Goal: Communication & Community: Answer question/provide support

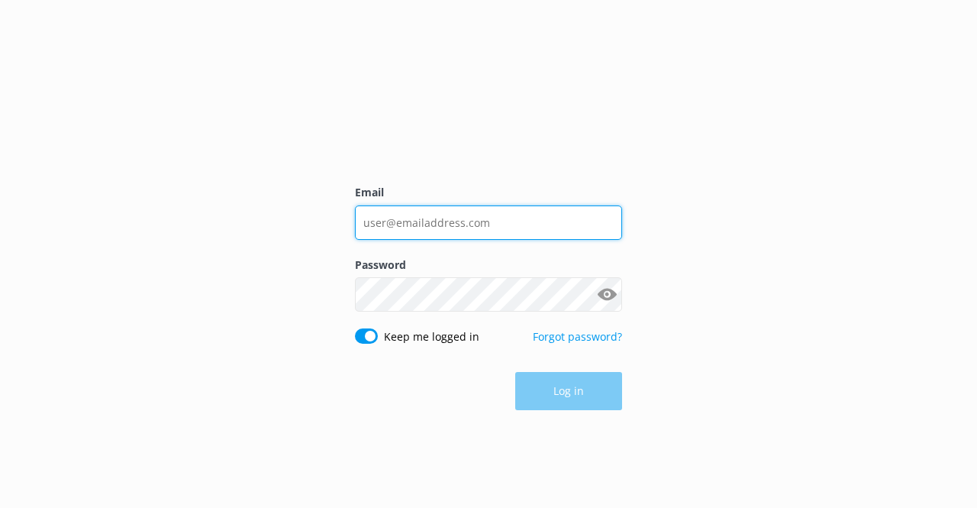
type input "[EMAIL_ADDRESS][DOMAIN_NAME]"
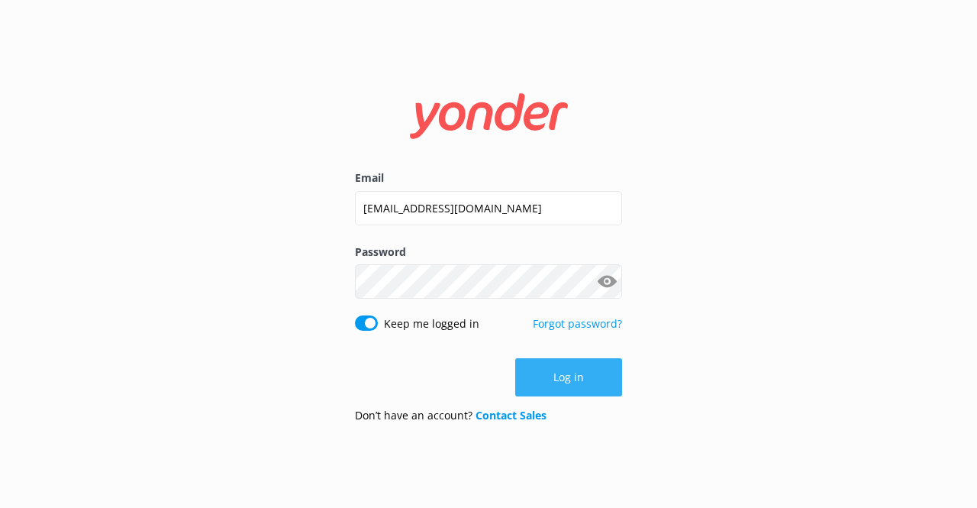
click at [564, 386] on button "Log in" at bounding box center [568, 377] width 107 height 38
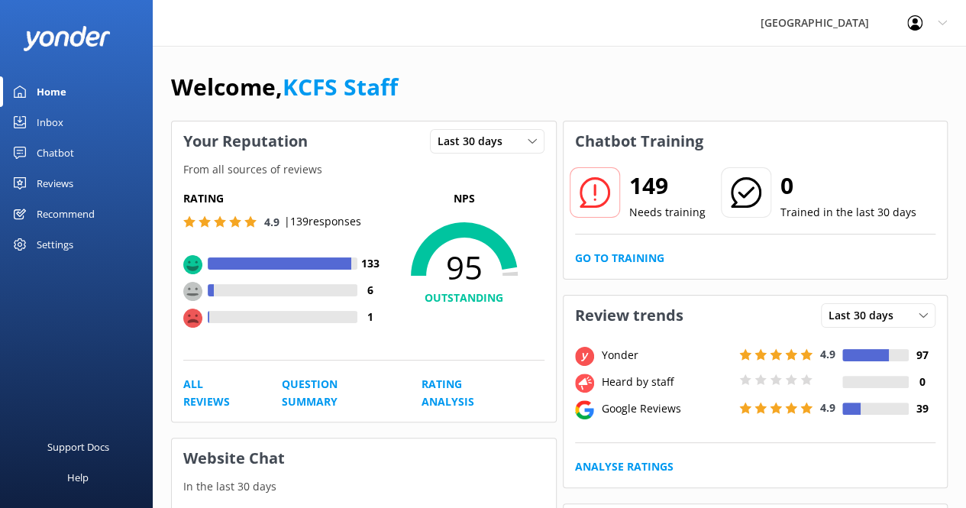
click at [921, 161] on div "149 Needs training 0 Trained in the last 30 days Go to Training" at bounding box center [756, 220] width 384 height 118
click at [51, 121] on div "Inbox" at bounding box center [50, 122] width 27 height 31
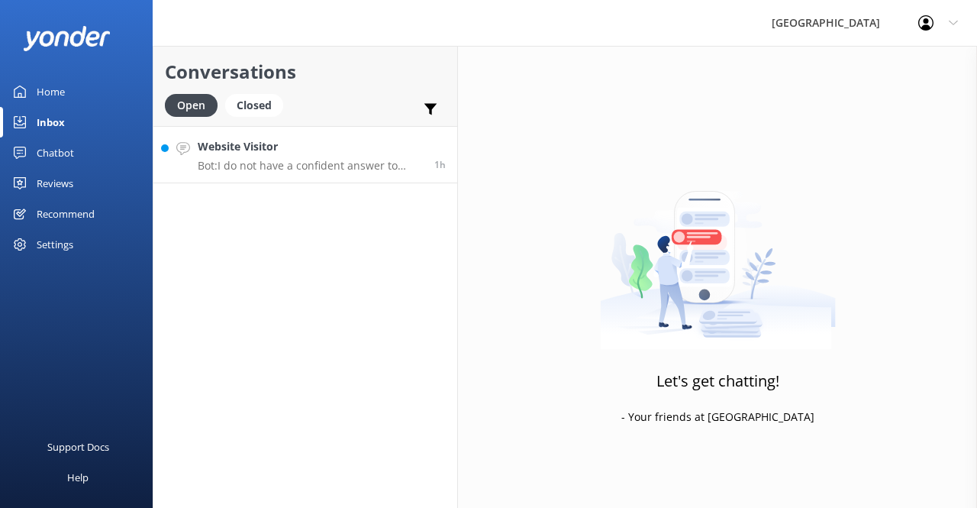
click at [294, 170] on p "Bot: I do not have a confident answer to your question. For more comprehensive …" at bounding box center [310, 166] width 225 height 14
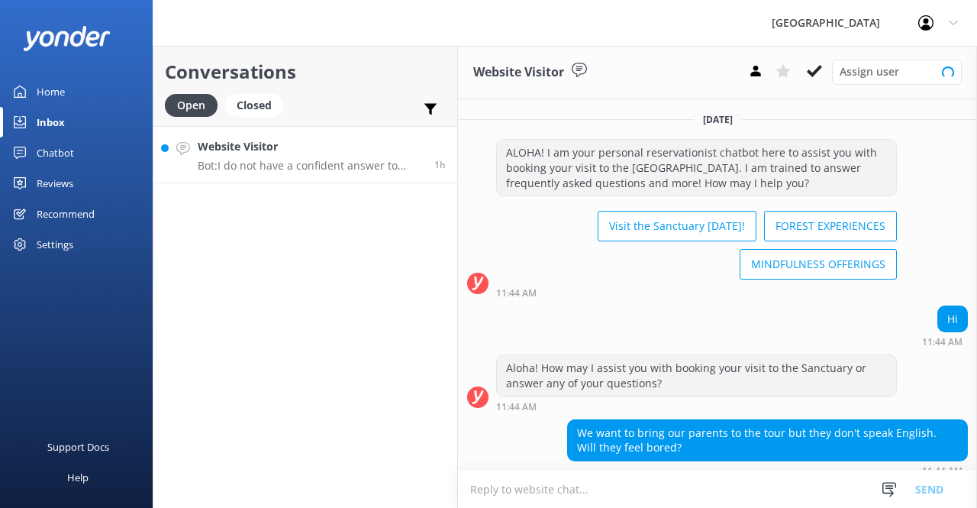
scroll to position [120, 0]
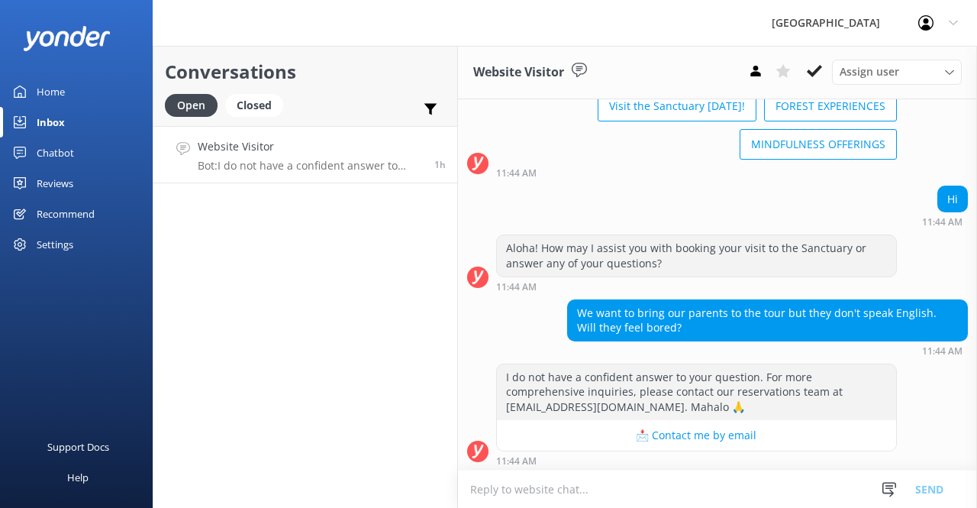
click at [652, 496] on textarea at bounding box center [717, 488] width 519 height 37
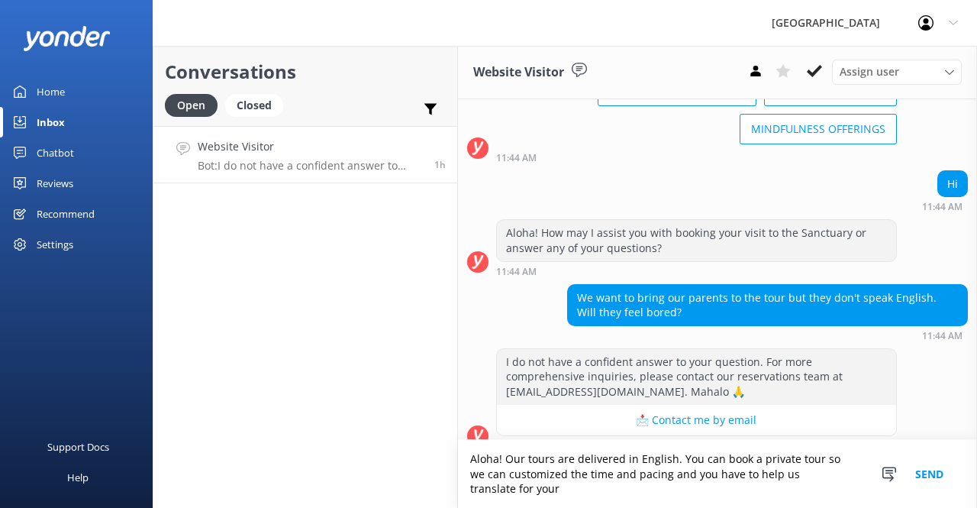
scroll to position [150, 0]
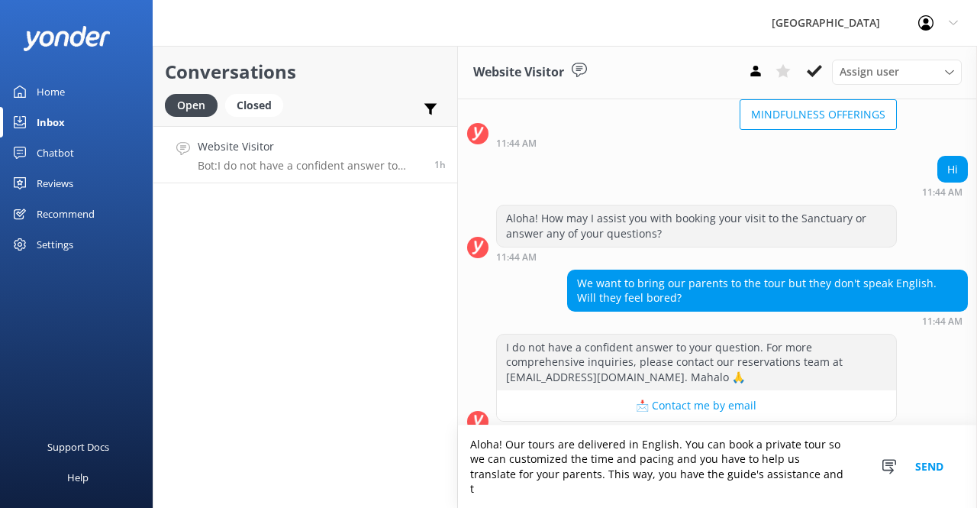
click at [792, 483] on textarea "Aloha! Our tours are delivered in English. You can book a private tour so we ca…" at bounding box center [717, 466] width 519 height 82
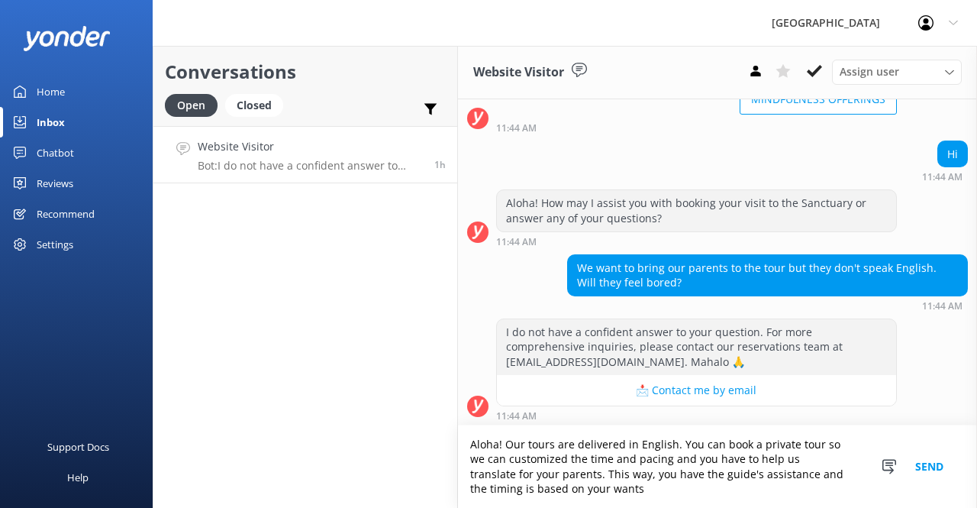
type textarea "Aloha! Our tours are delivered in English. You can book a private tour so we ca…"
drag, startPoint x: 532, startPoint y: 479, endPoint x: 467, endPoint y: 443, distance: 74.2
click at [467, 443] on textarea "Aloha! Our tours are delivered in English. You can book a private tour so we ca…" at bounding box center [717, 466] width 519 height 82
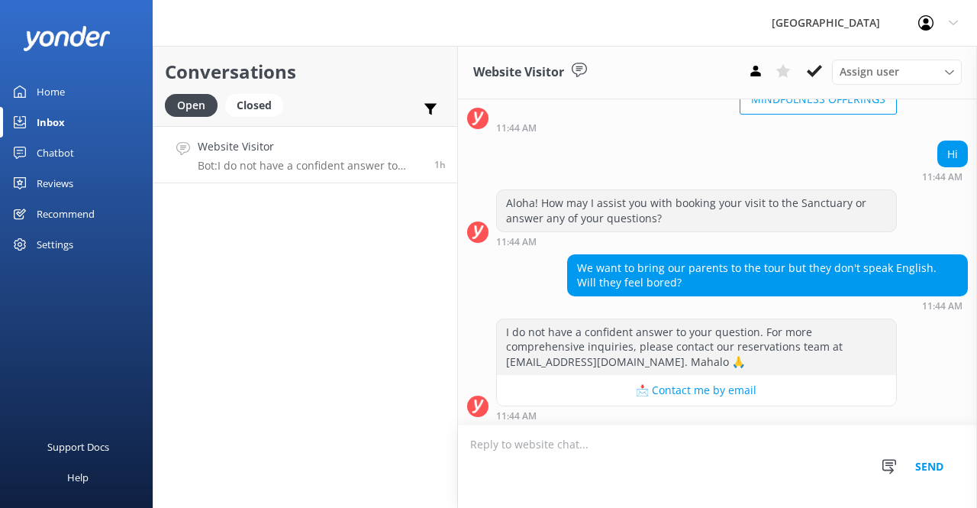
scroll to position [120, 0]
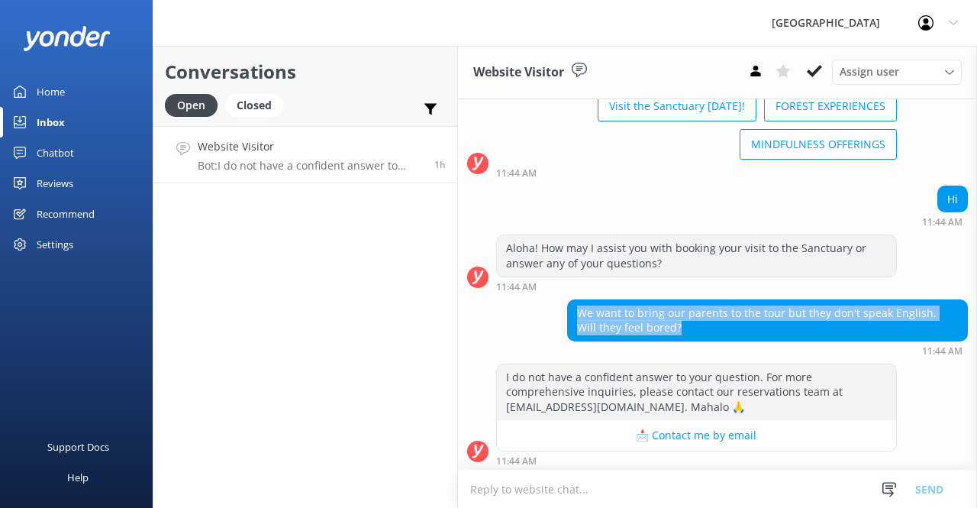
drag, startPoint x: 577, startPoint y: 310, endPoint x: 669, endPoint y: 319, distance: 92.1
click at [669, 319] on div "We want to bring our parents to the tour but they don't speak English. Will the…" at bounding box center [767, 320] width 399 height 40
copy div "We want to bring our parents to the tour but they don't speak English. Will the…"
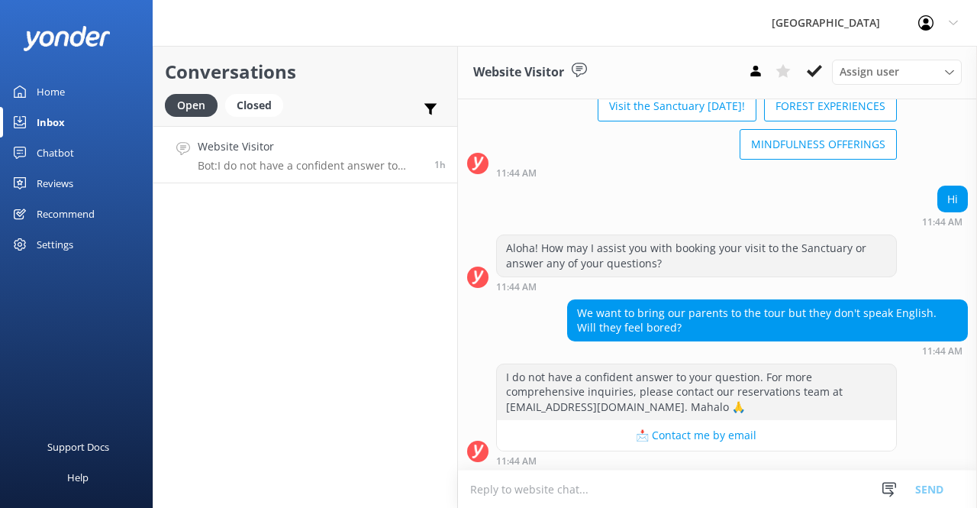
click at [593, 483] on textarea at bounding box center [717, 488] width 519 height 37
paste textarea "Our tours are delivered in English, but we’d be happy to accommodate your famil…"
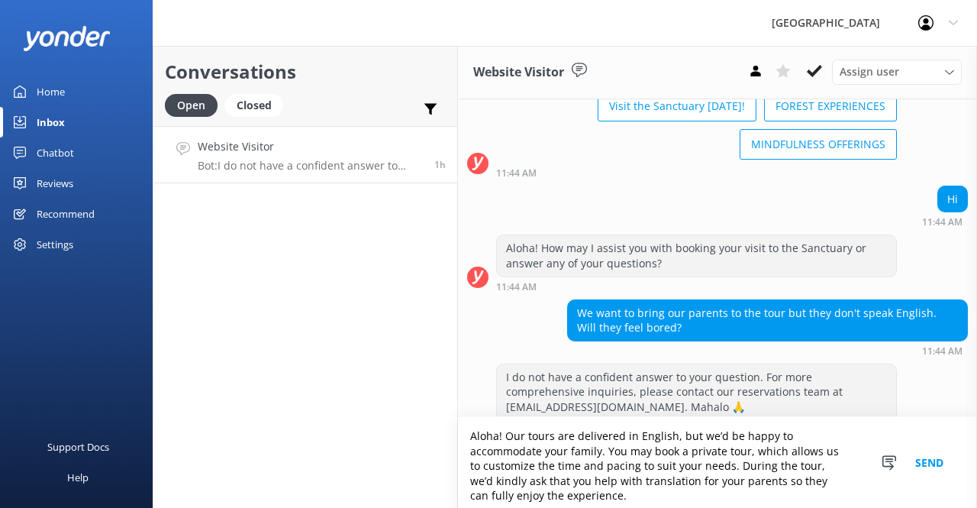
scroll to position [165, 0]
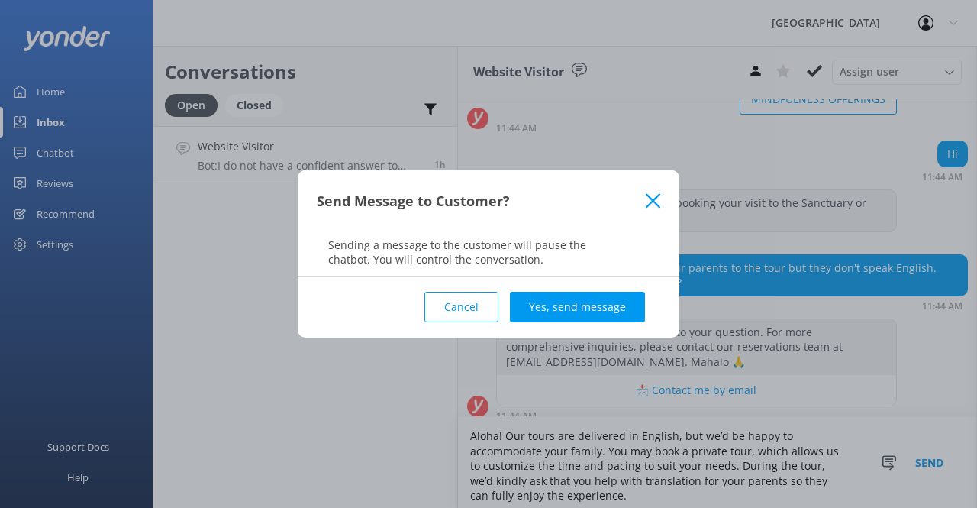
type textarea "Aloha! Our tours are delivered in English, but we’d be happy to accommodate you…"
click at [558, 289] on div "Cancel Yes, send message" at bounding box center [489, 306] width 344 height 61
click at [558, 297] on button "Yes, send message" at bounding box center [577, 307] width 135 height 31
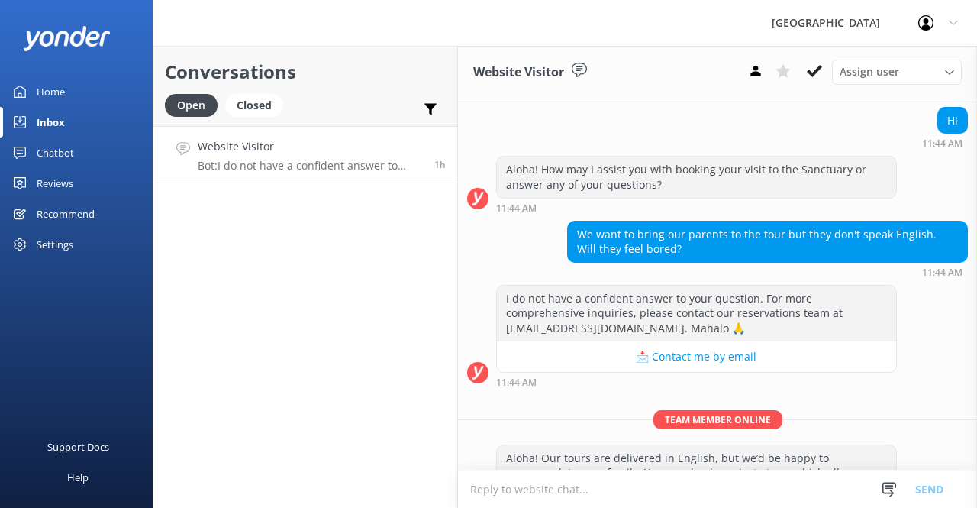
scroll to position [278, 0]
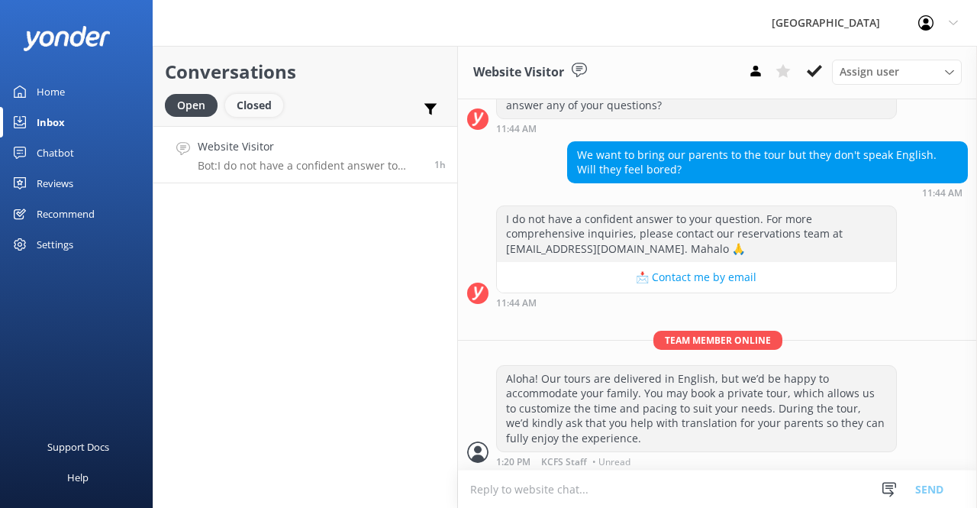
click at [253, 108] on div "Closed" at bounding box center [254, 105] width 58 height 23
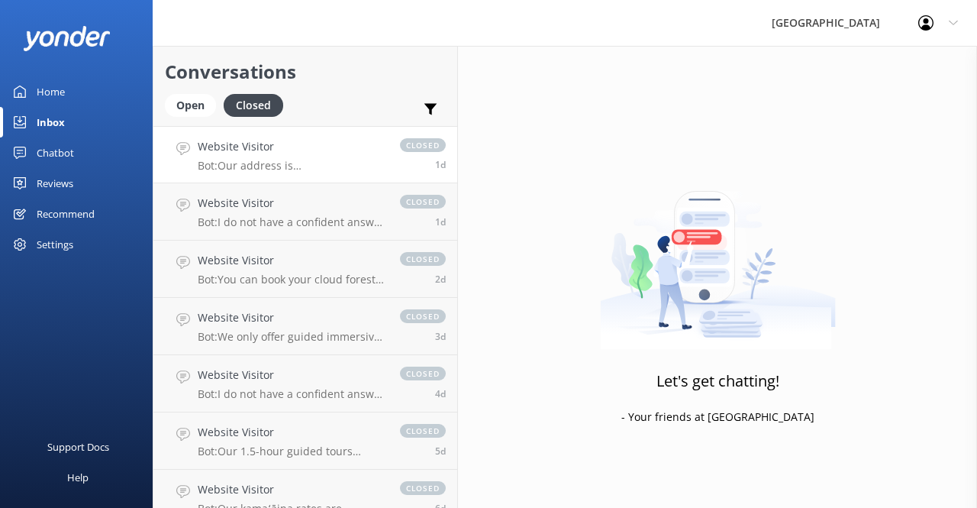
click at [337, 176] on link "Website Visitor Bot: Our address is [STREET_ADDRESS][US_STATE]. Please use Goog…" at bounding box center [305, 154] width 304 height 57
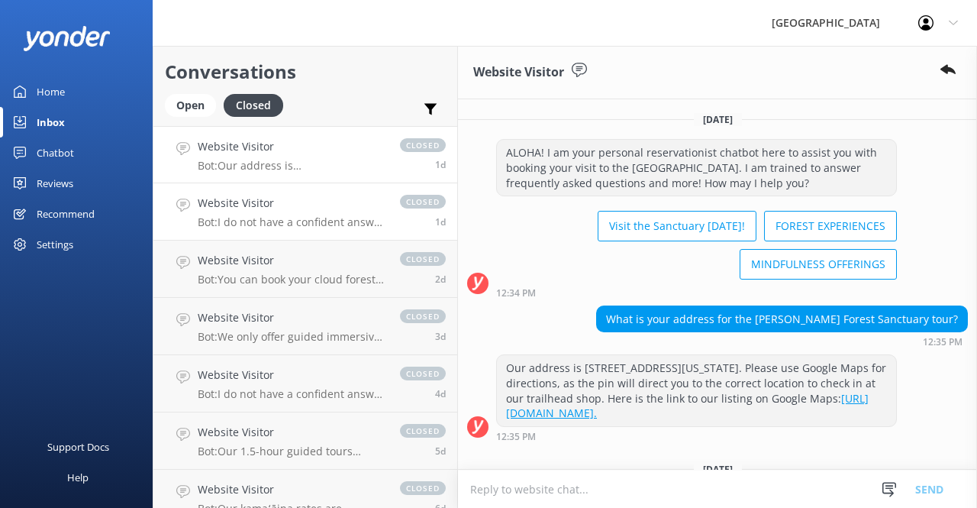
scroll to position [50, 0]
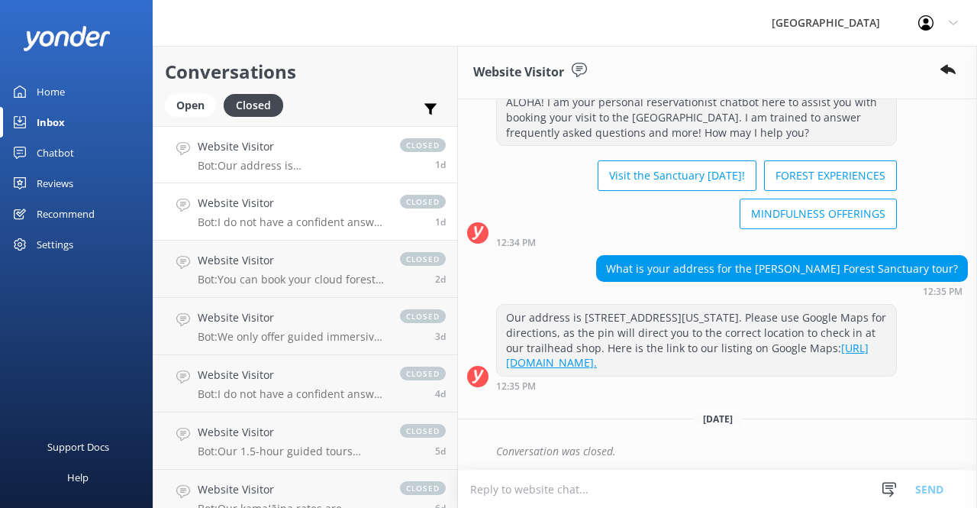
click at [328, 219] on p "Bot: I do not have a confident answer to your question. For more comprehensive …" at bounding box center [291, 222] width 187 height 14
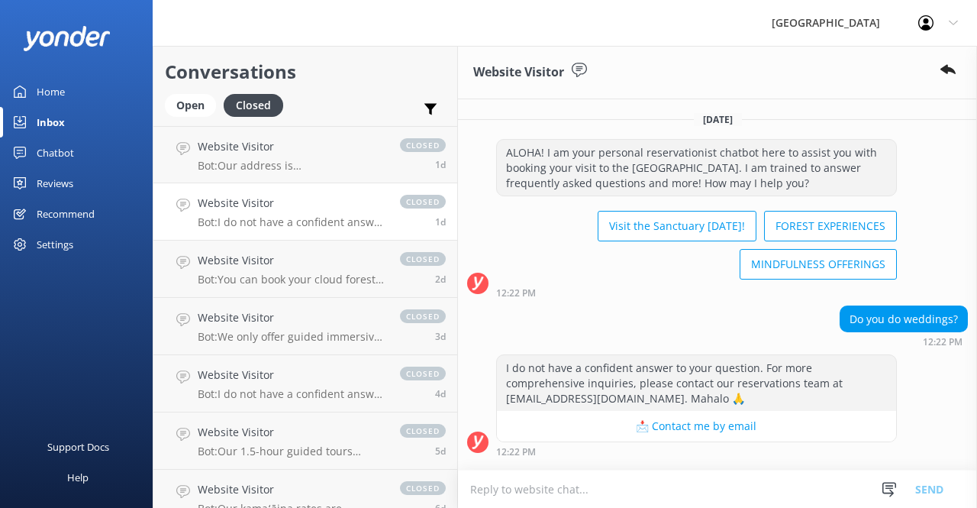
scroll to position [66, 0]
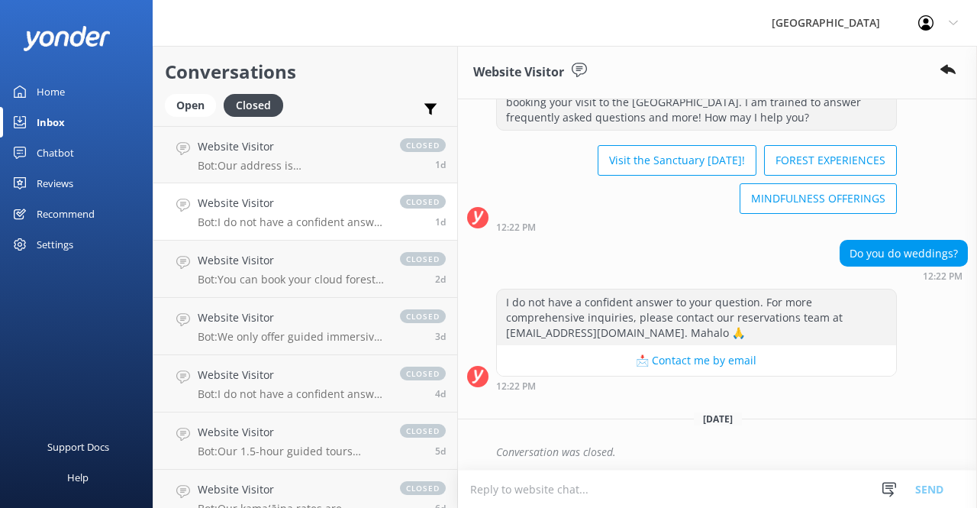
click at [666, 481] on textarea at bounding box center [717, 488] width 519 height 37
paste textarea "We have accommodations in the sanctuary now that sleeps up to 10 (shared rooms)…"
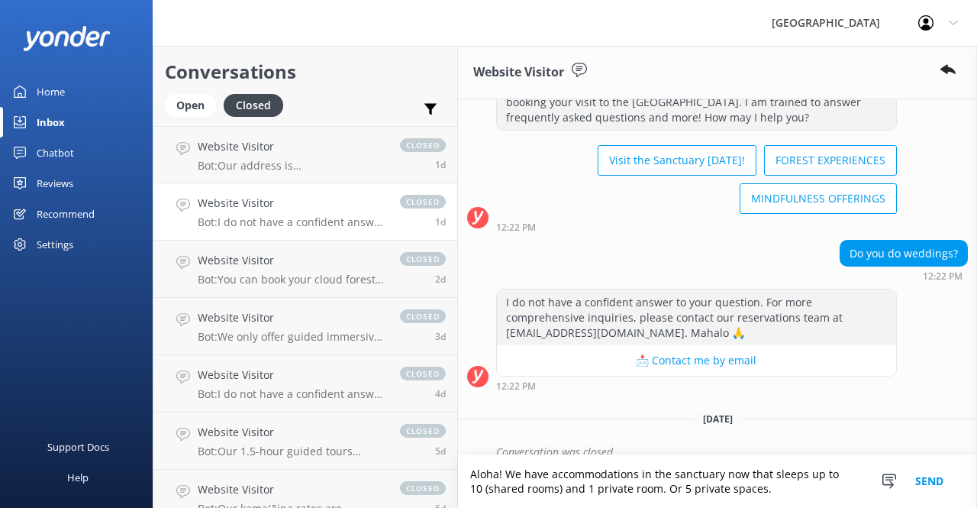
scroll to position [81, 0]
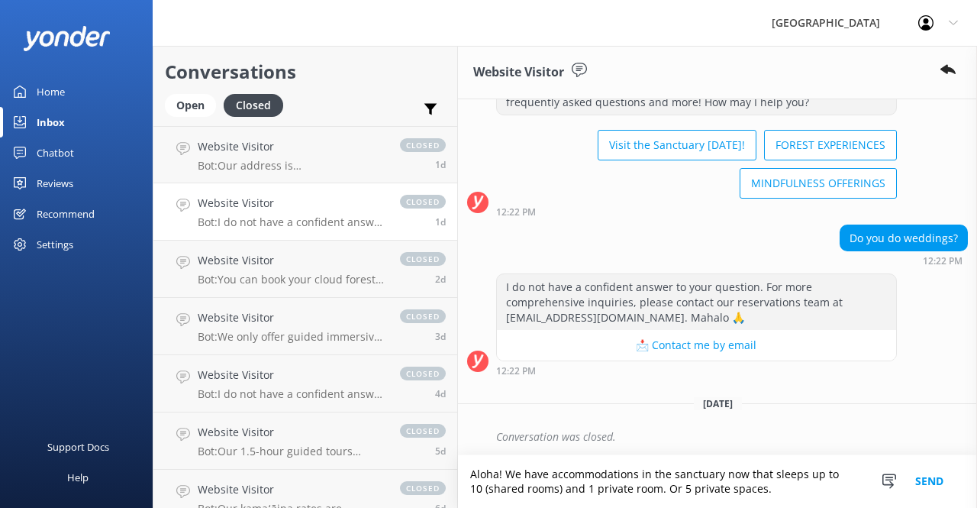
click at [524, 473] on textarea "Aloha! We have accommodations in the sanctuary now that sleeps up to 10 (shared…" at bounding box center [717, 481] width 519 height 53
click at [789, 486] on textarea "Aloha! We have accommodations in the sanctuary now that sleeps up to 10 (shared…" at bounding box center [717, 481] width 519 height 53
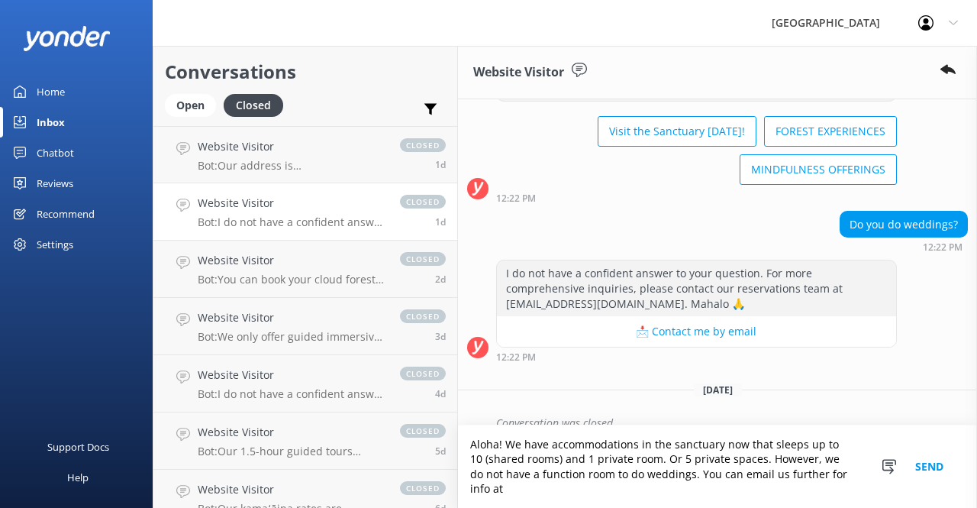
scroll to position [110, 0]
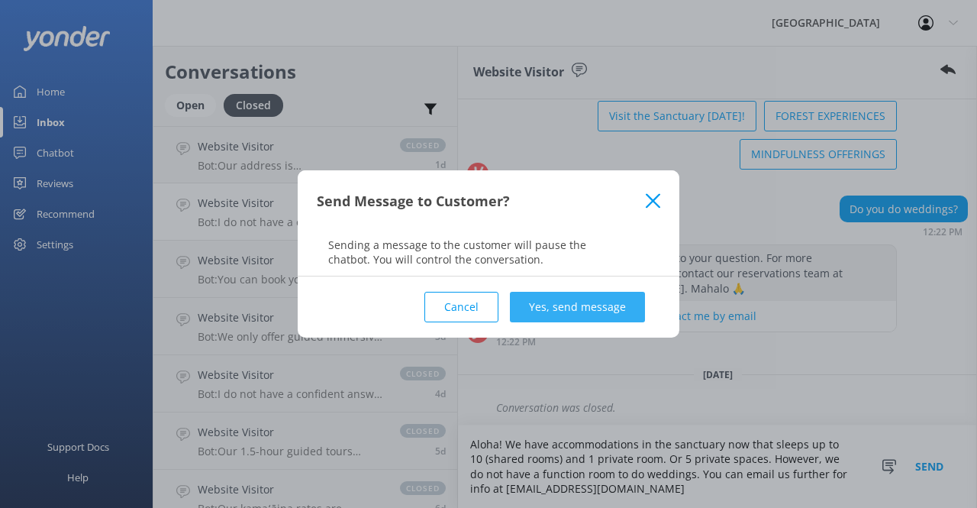
type textarea "Aloha! We have accommodations in the sanctuary now that sleeps up to 10 (shared…"
click at [599, 311] on button "Yes, send message" at bounding box center [577, 307] width 135 height 31
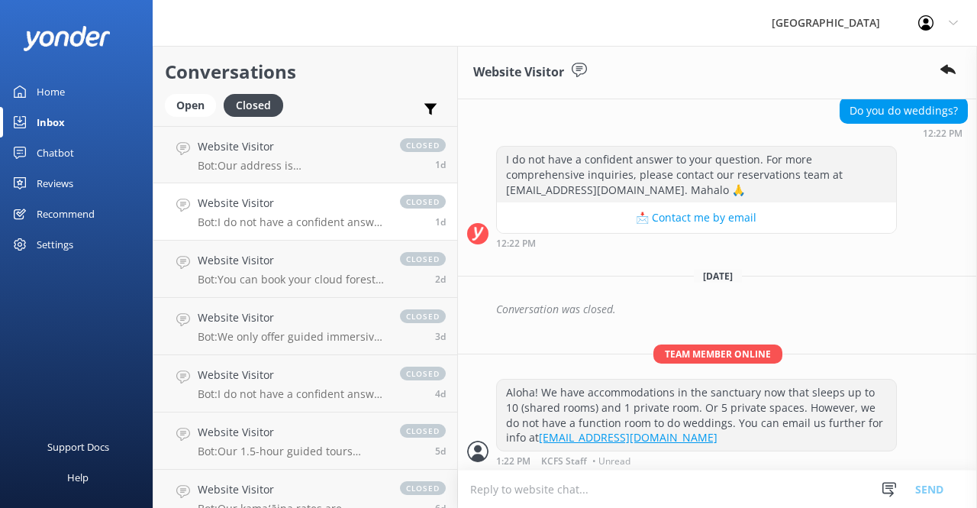
scroll to position [209, 0]
click at [815, 302] on div "Conversation was closed." at bounding box center [732, 308] width 472 height 26
